Goal: Task Accomplishment & Management: Manage account settings

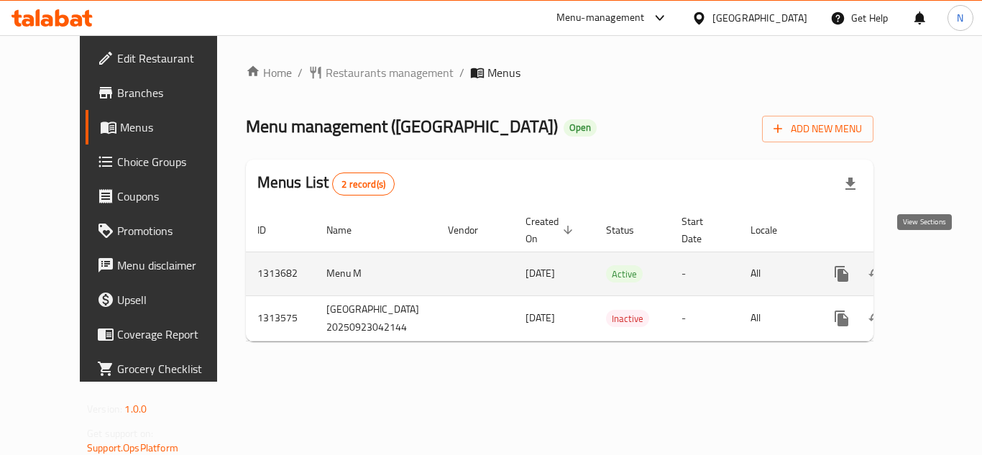
click at [937, 265] on icon "enhanced table" at bounding box center [945, 273] width 17 height 17
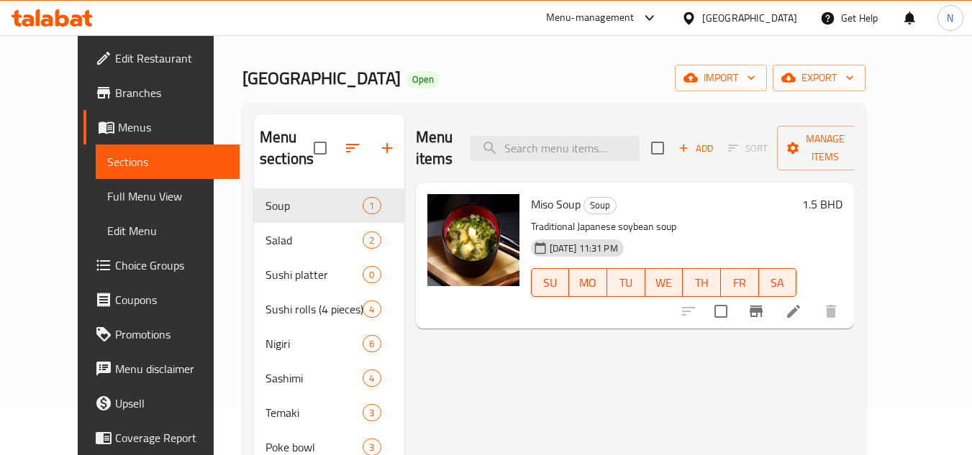
scroll to position [72, 0]
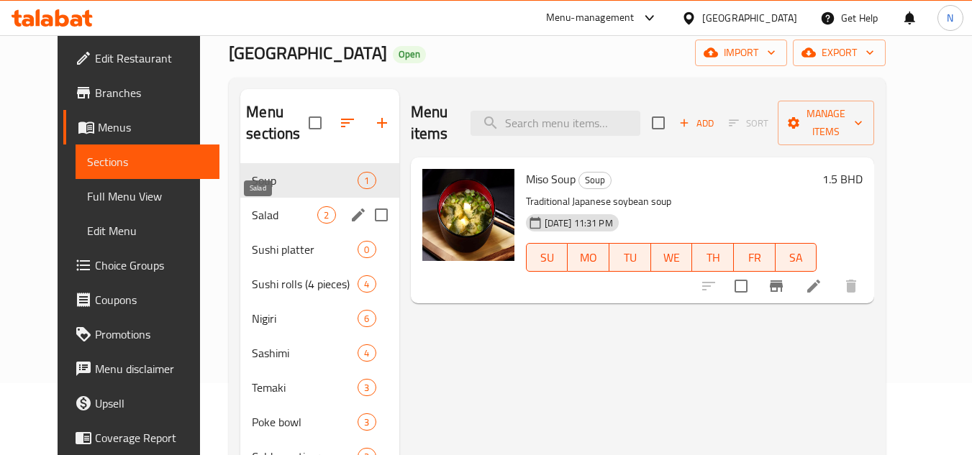
click at [252, 221] on span "Salad" at bounding box center [284, 214] width 65 height 17
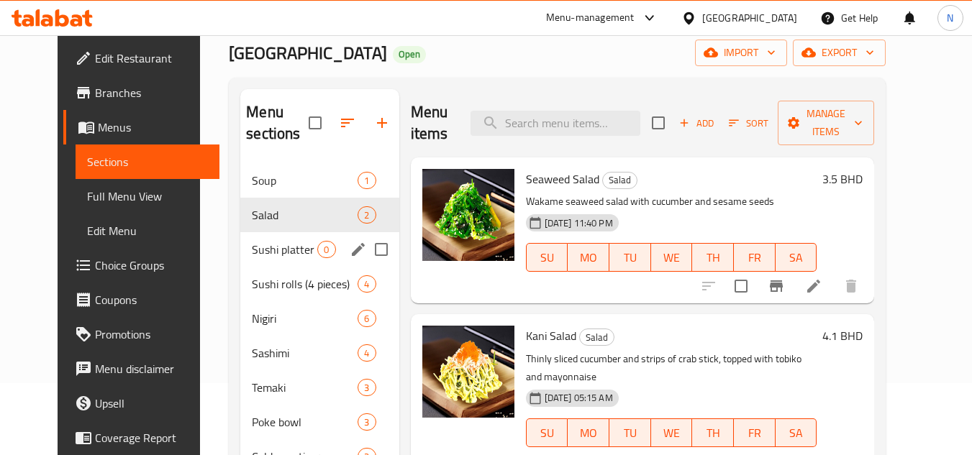
click at [266, 260] on div "Sushi platter 0" at bounding box center [319, 249] width 158 height 35
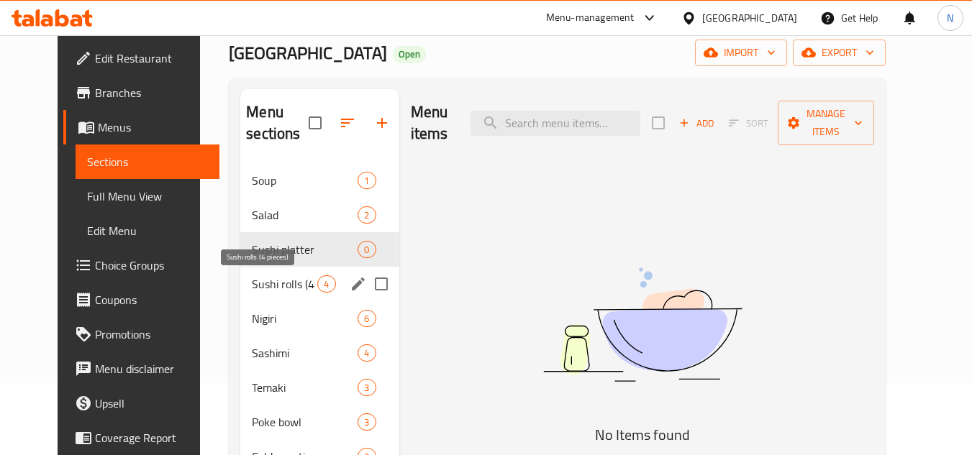
click at [254, 285] on span "Sushi rolls (4 pieces)" at bounding box center [284, 283] width 65 height 17
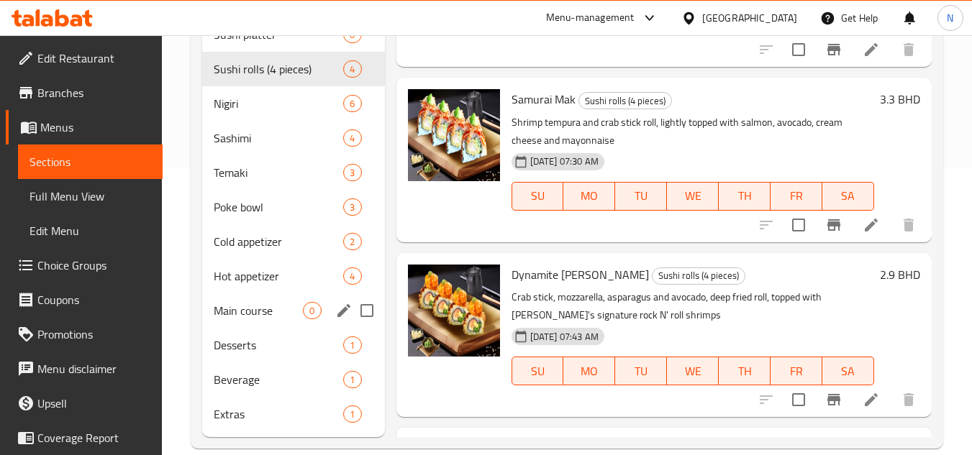
scroll to position [288, 0]
click at [240, 148] on div "Sashimi 4" at bounding box center [293, 137] width 182 height 35
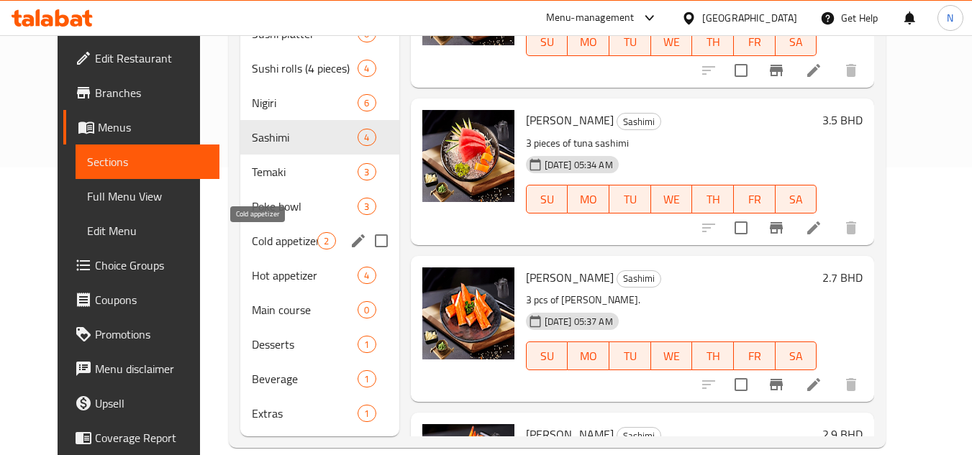
click at [252, 238] on span "Cold appetizer" at bounding box center [284, 240] width 65 height 17
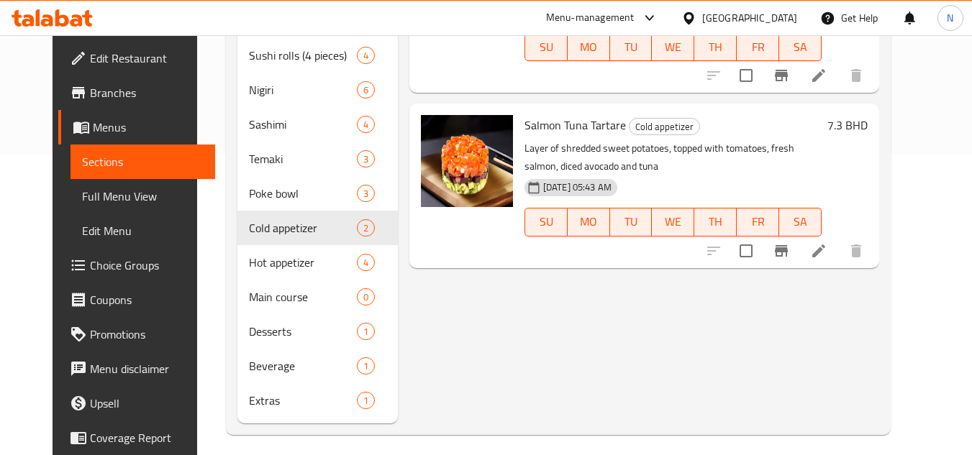
scroll to position [309, 0]
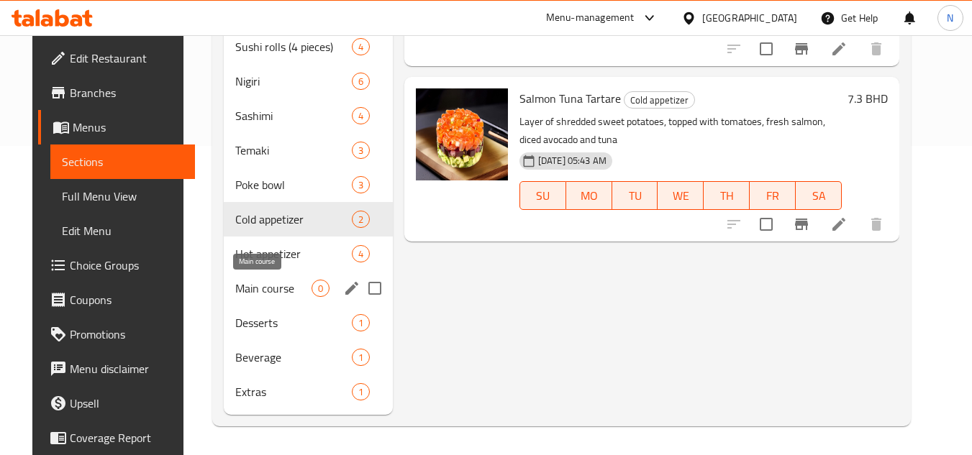
click at [258, 291] on span "Main course" at bounding box center [273, 288] width 76 height 17
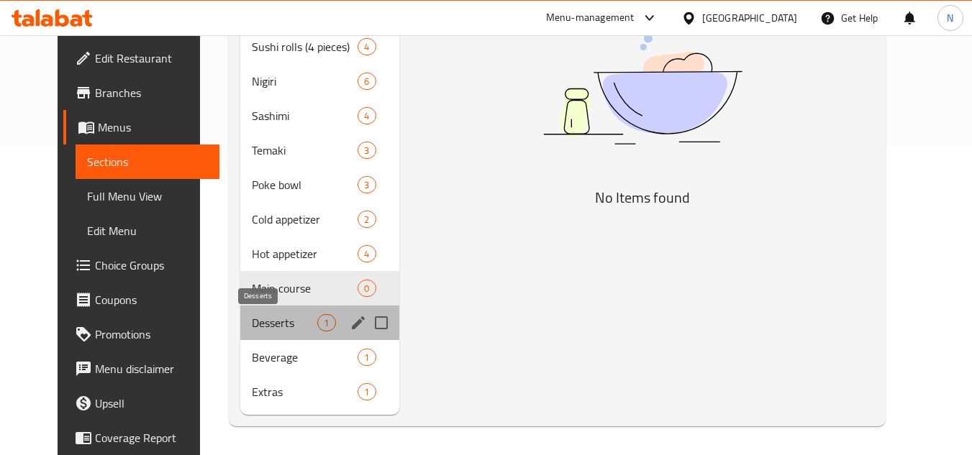
click at [264, 324] on span "Desserts" at bounding box center [284, 322] width 65 height 17
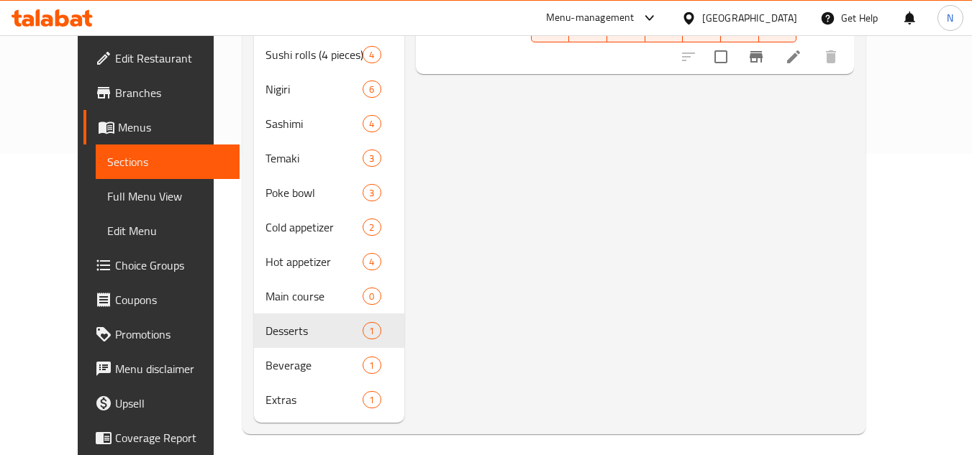
scroll to position [309, 0]
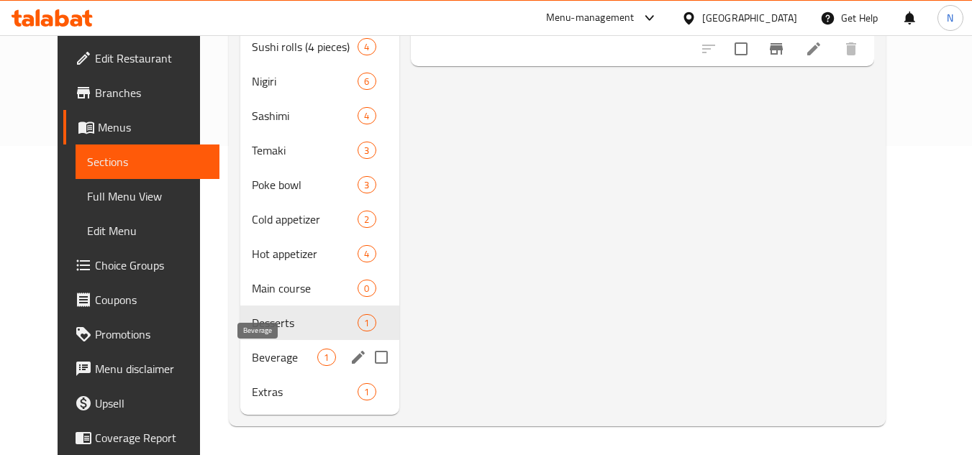
click at [278, 357] on span "Beverage" at bounding box center [284, 357] width 65 height 17
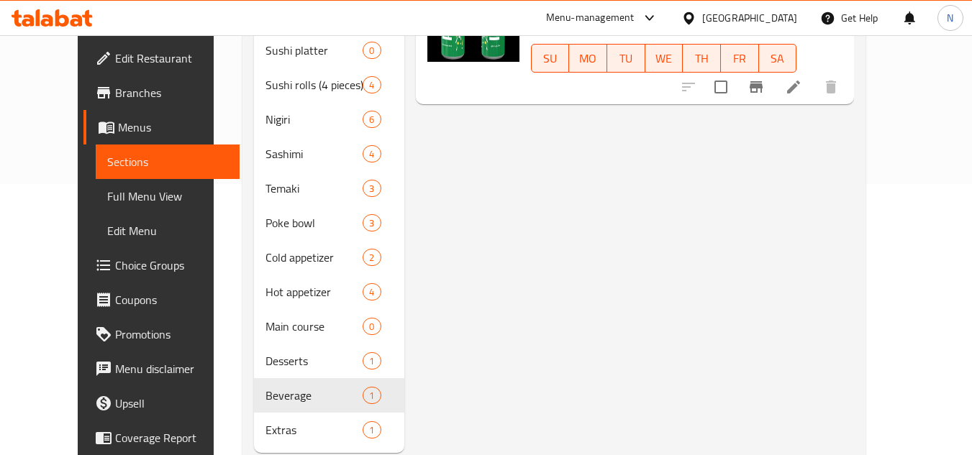
scroll to position [309, 0]
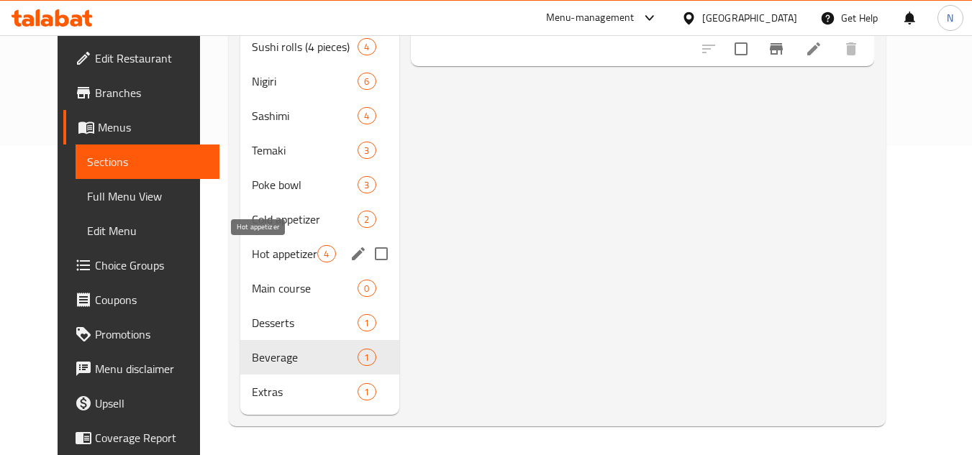
click at [252, 249] on span "Hot appetizer" at bounding box center [284, 253] width 65 height 17
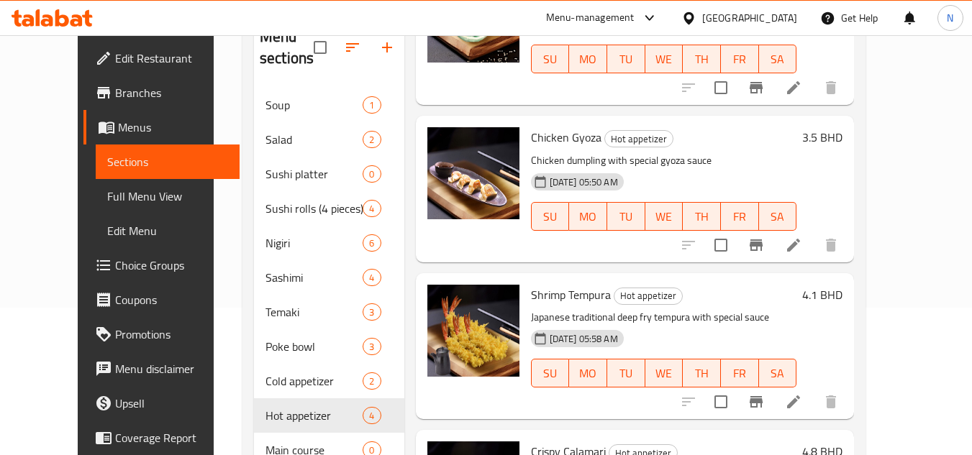
scroll to position [309, 0]
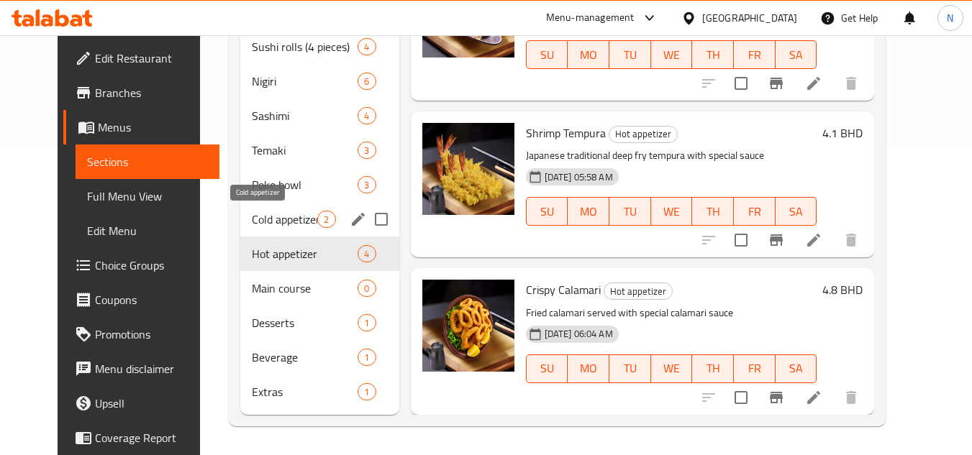
click at [280, 225] on span "Cold appetizer" at bounding box center [284, 219] width 65 height 17
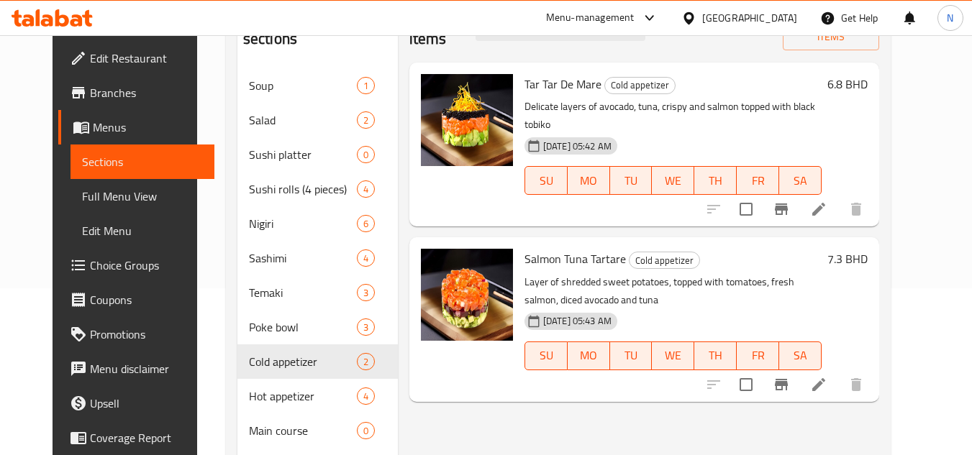
scroll to position [165, 0]
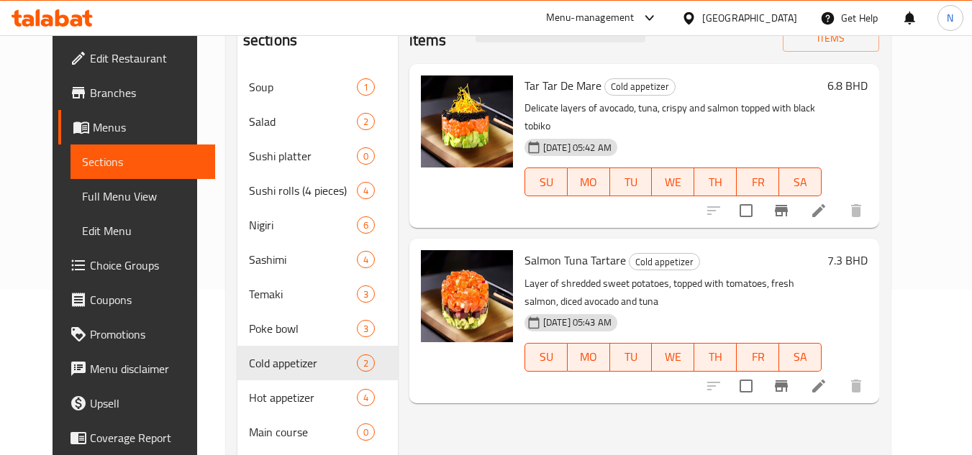
click at [555, 250] on span "Salmon Tuna Tartare" at bounding box center [574, 261] width 101 height 22
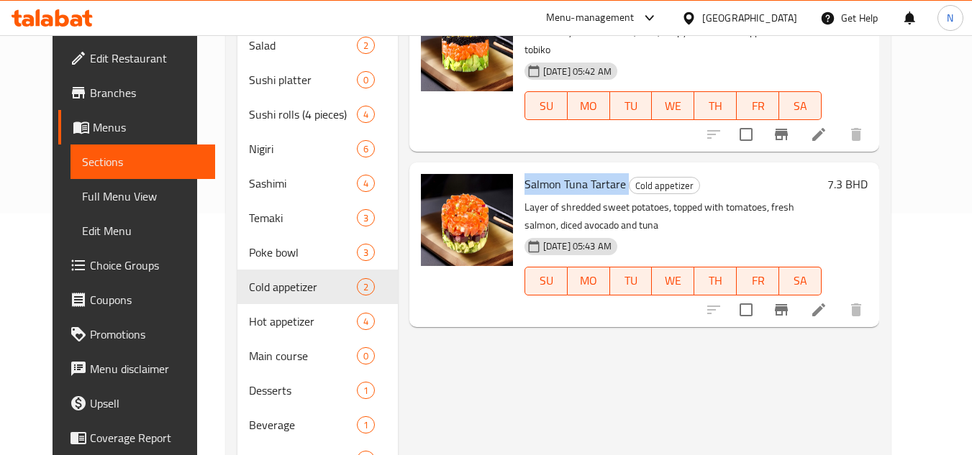
scroll to position [309, 0]
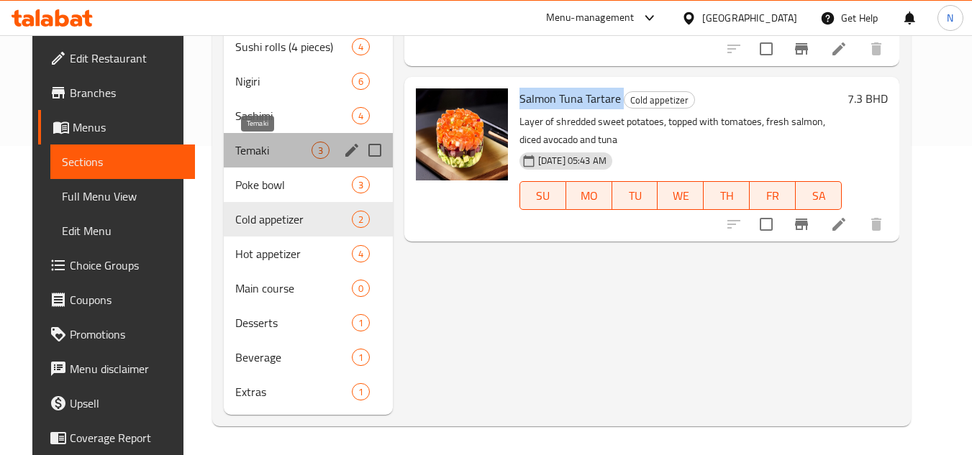
click at [265, 154] on span "Temaki" at bounding box center [273, 150] width 76 height 17
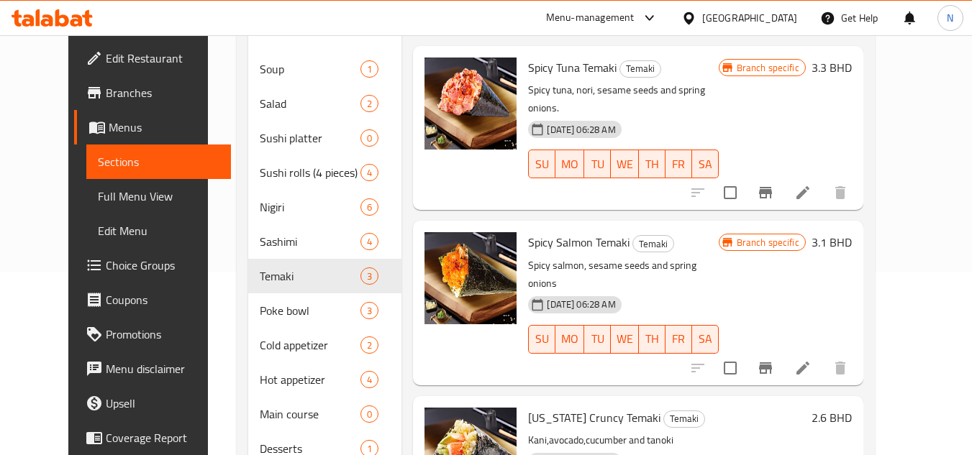
scroll to position [165, 0]
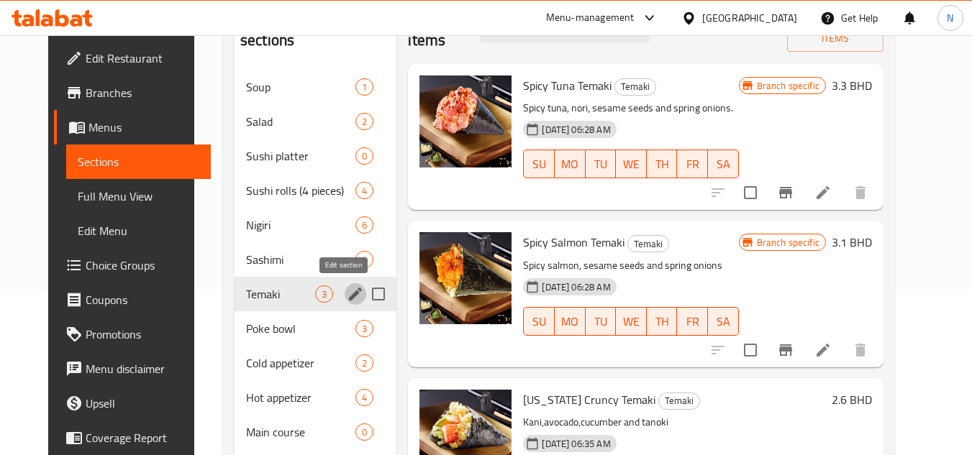
click at [347, 291] on icon "edit" at bounding box center [355, 293] width 17 height 17
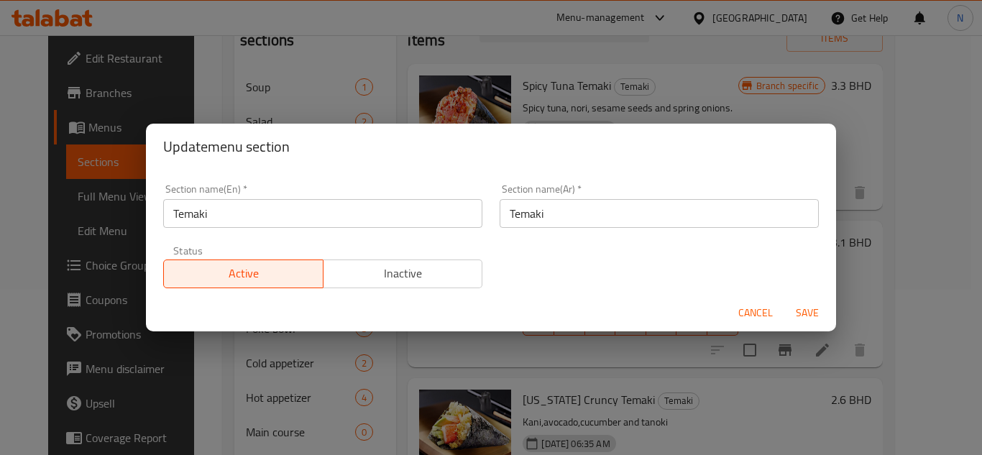
click at [266, 217] on input "Temaki" at bounding box center [322, 213] width 319 height 29
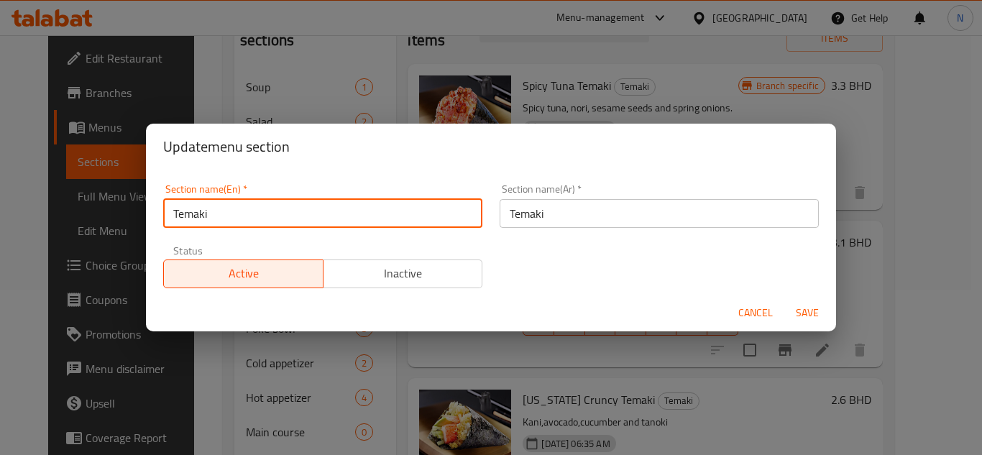
click at [266, 217] on input "Temaki" at bounding box center [322, 213] width 319 height 29
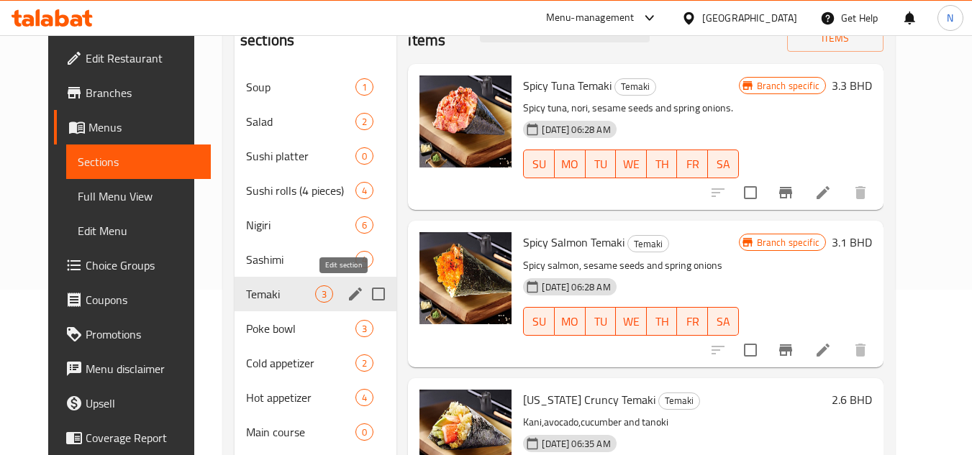
click at [347, 292] on icon "edit" at bounding box center [355, 293] width 17 height 17
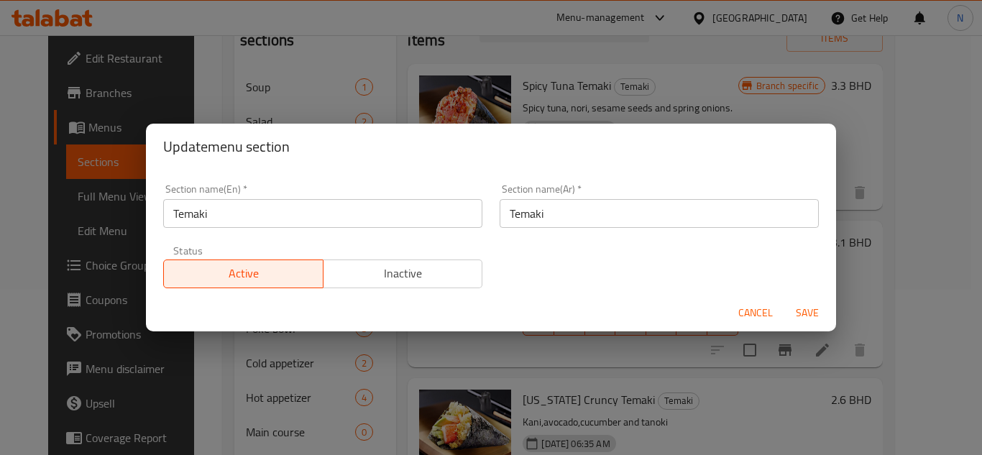
click at [521, 218] on input "Temaki" at bounding box center [659, 213] width 319 height 29
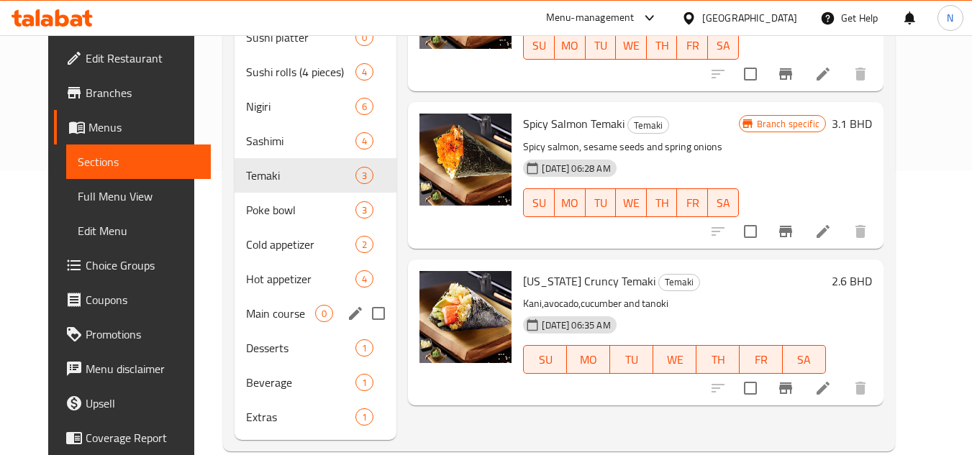
scroll to position [309, 0]
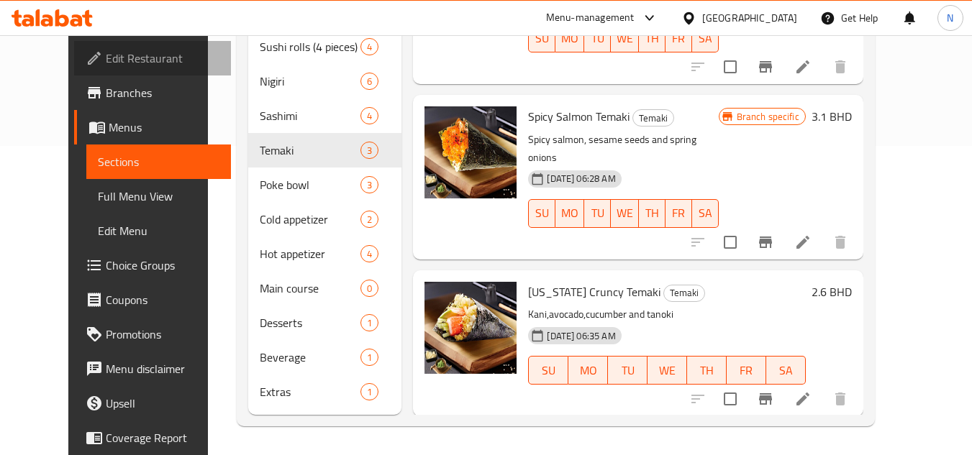
click at [124, 58] on span "Edit Restaurant" at bounding box center [163, 58] width 114 height 17
